Goal: Find specific page/section: Find specific page/section

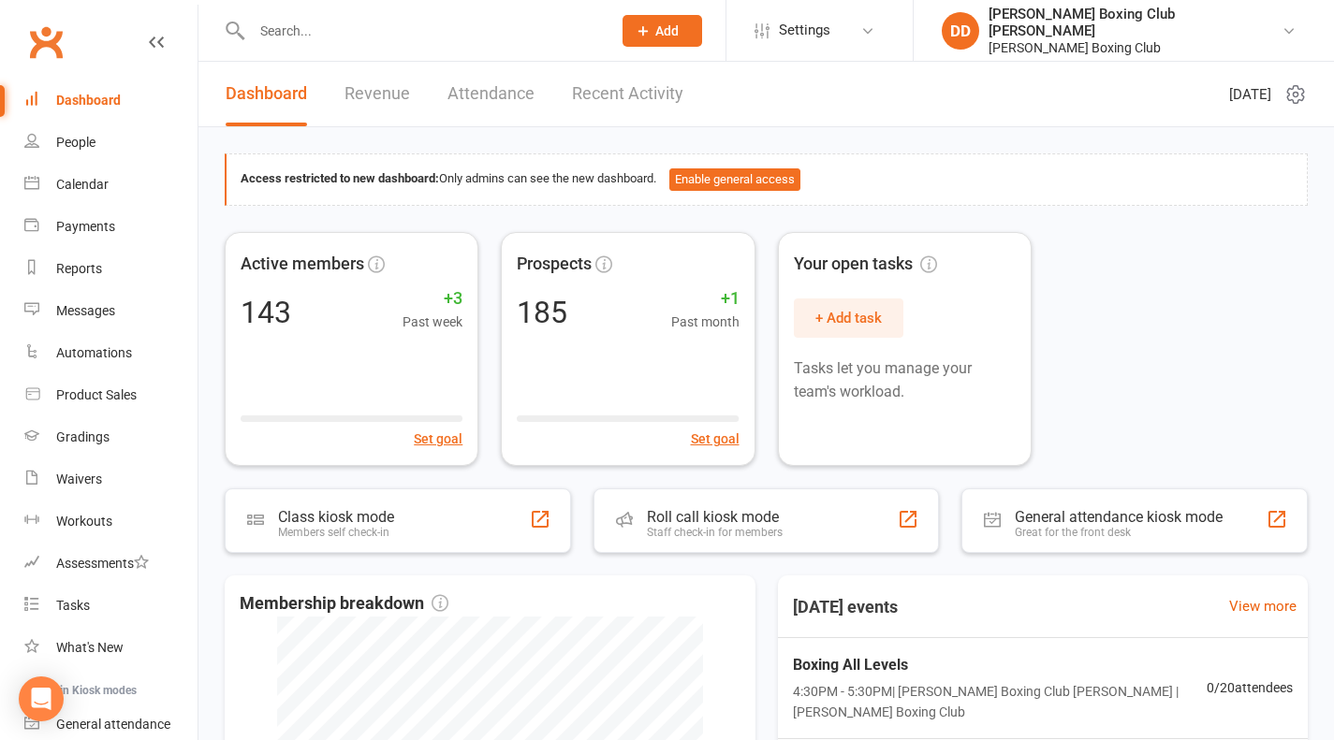
click at [310, 23] on input "text" at bounding box center [422, 31] width 352 height 26
type input "r"
click at [93, 480] on div "Waivers" at bounding box center [79, 479] width 46 height 15
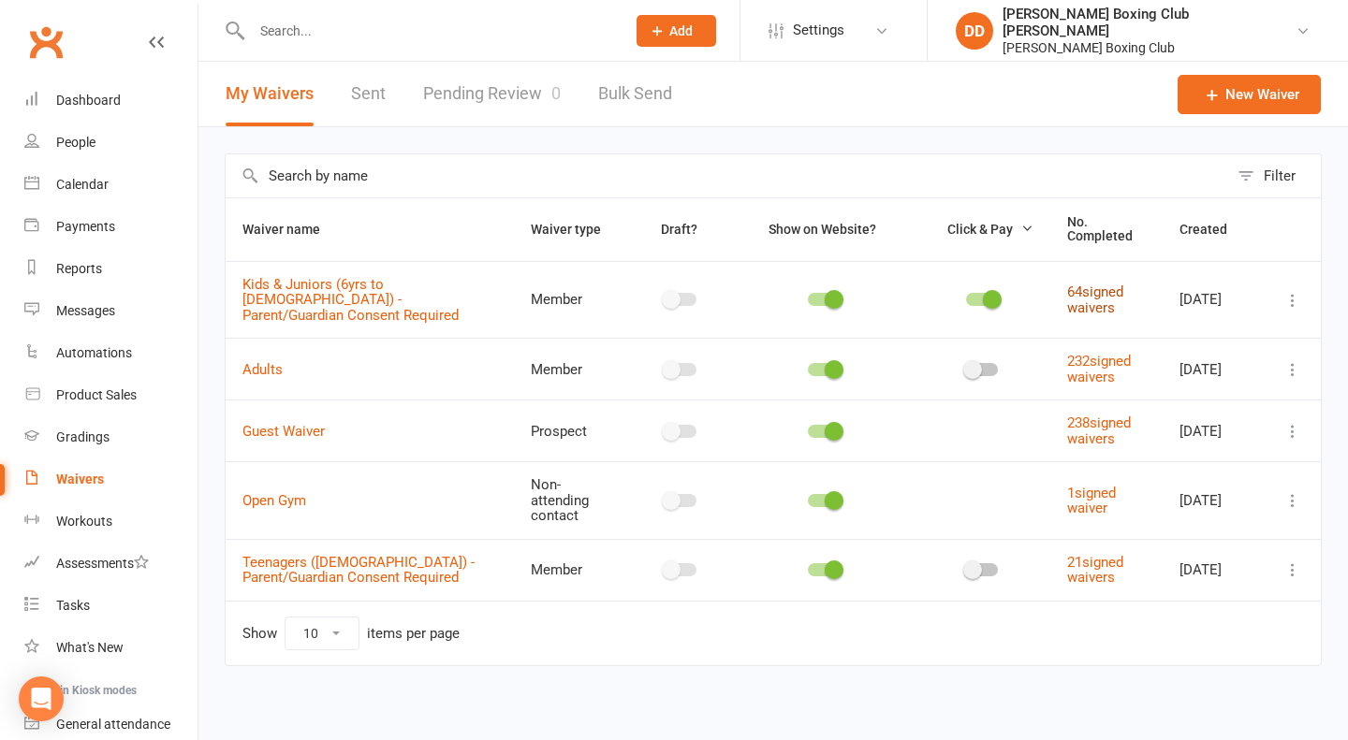
click at [1095, 298] on link "64 signed waivers" at bounding box center [1095, 300] width 56 height 33
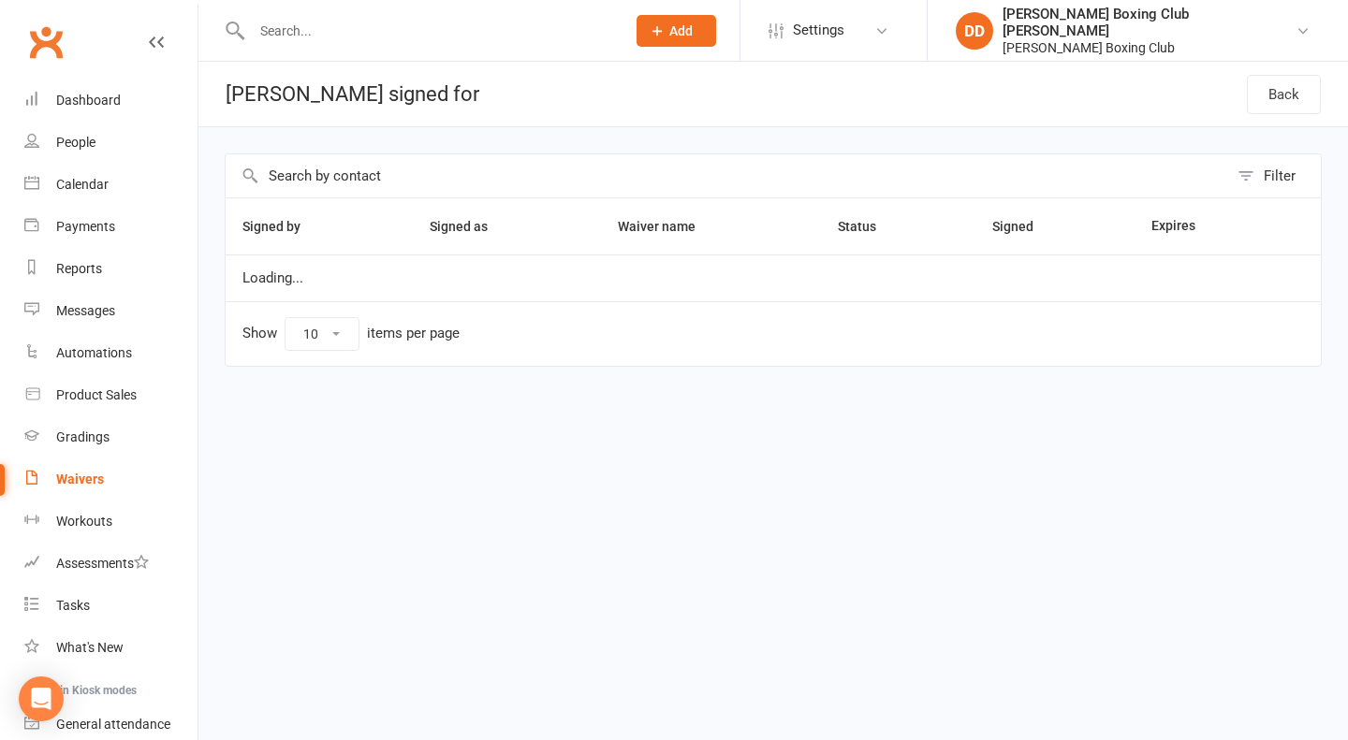
select select "100"
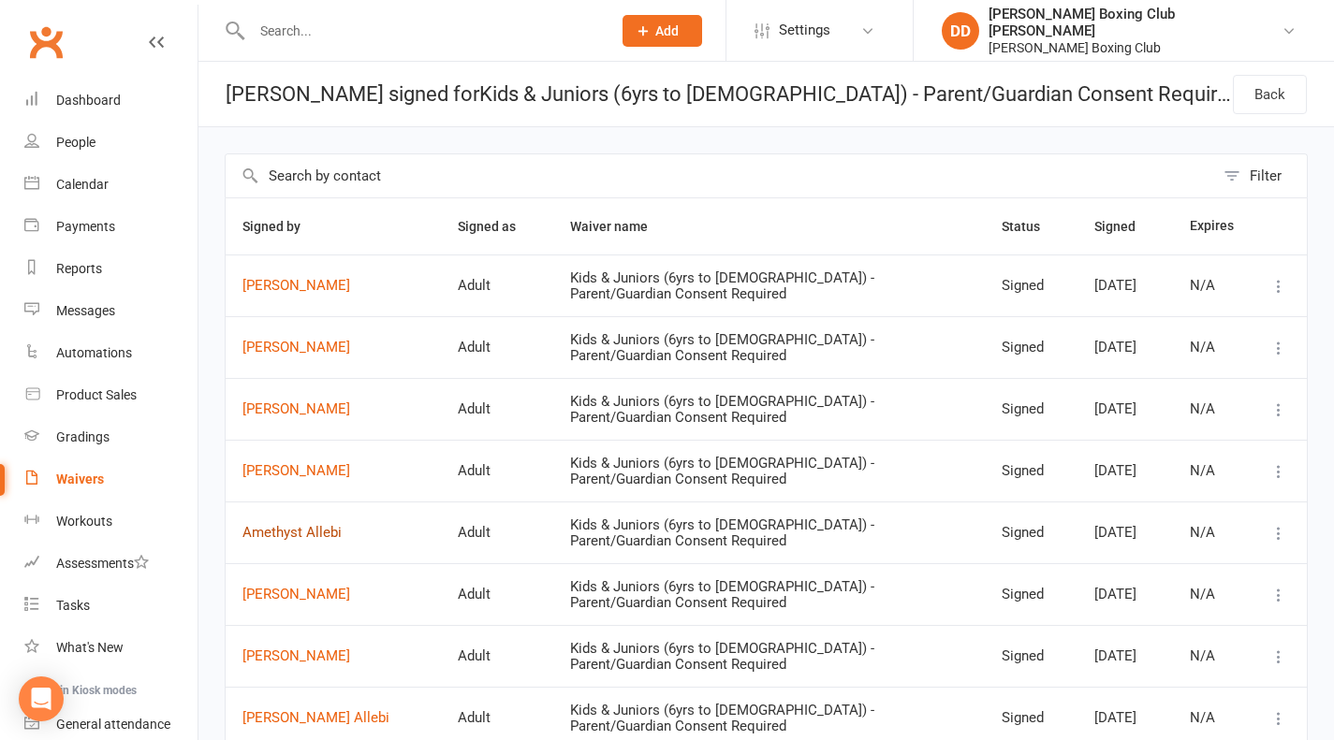
click at [276, 531] on link "Amethyst Allebi" at bounding box center [333, 533] width 182 height 16
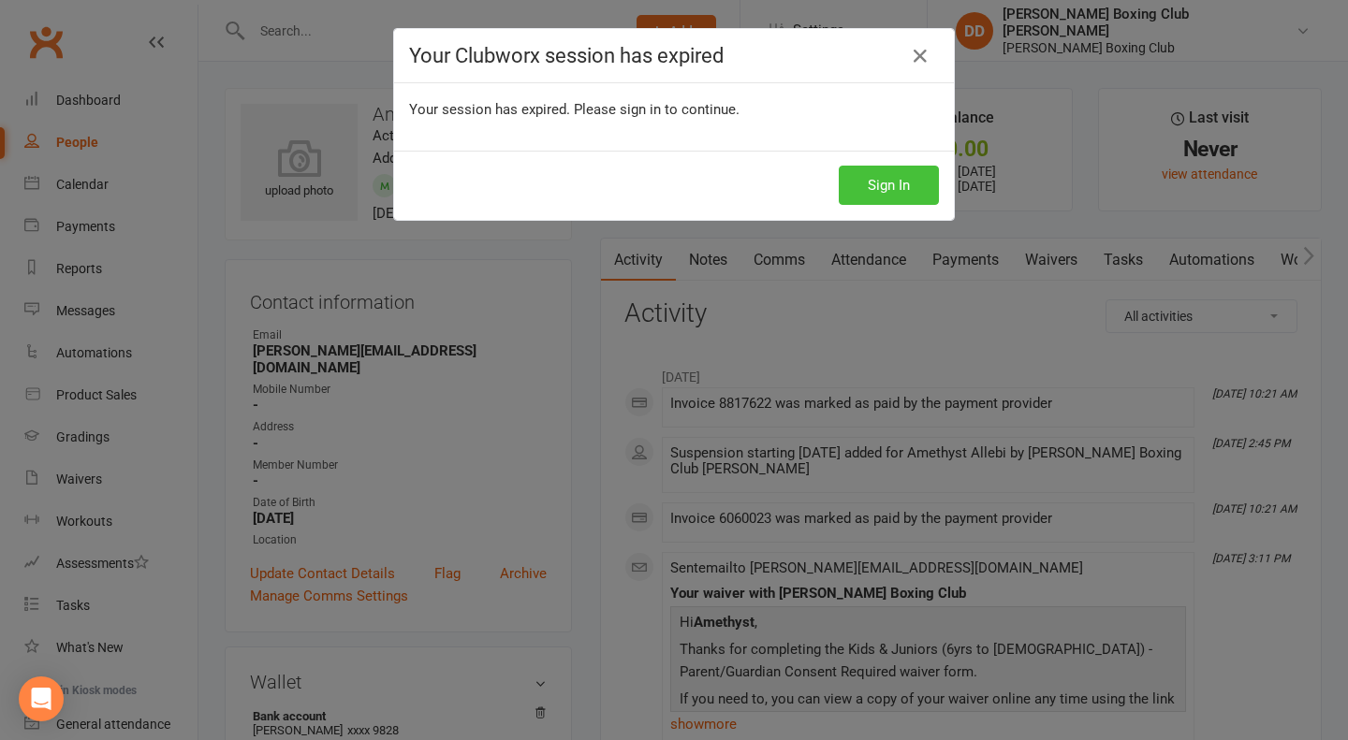
click at [897, 190] on button "Sign In" at bounding box center [888, 185] width 100 height 39
